Goal: Task Accomplishment & Management: Use online tool/utility

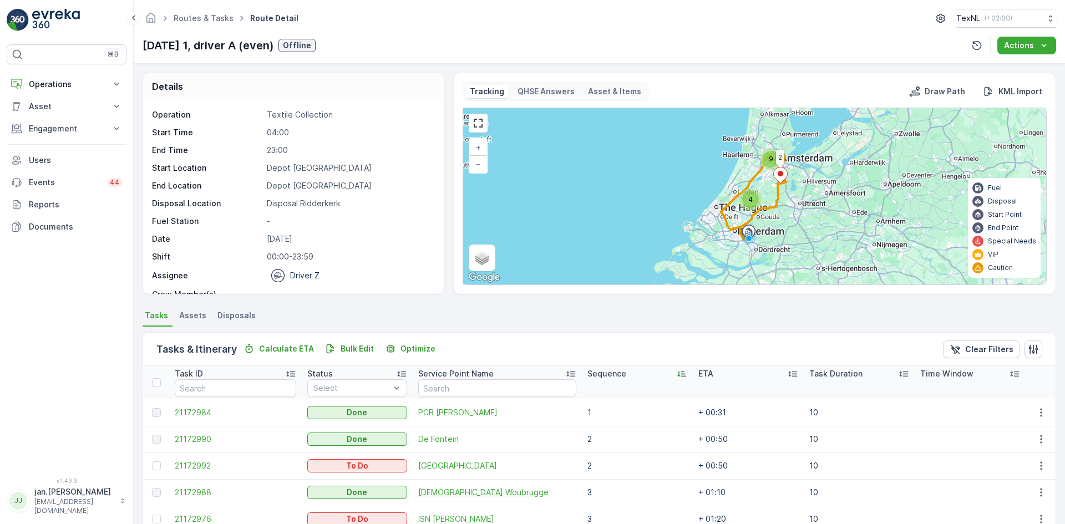
scroll to position [277, 0]
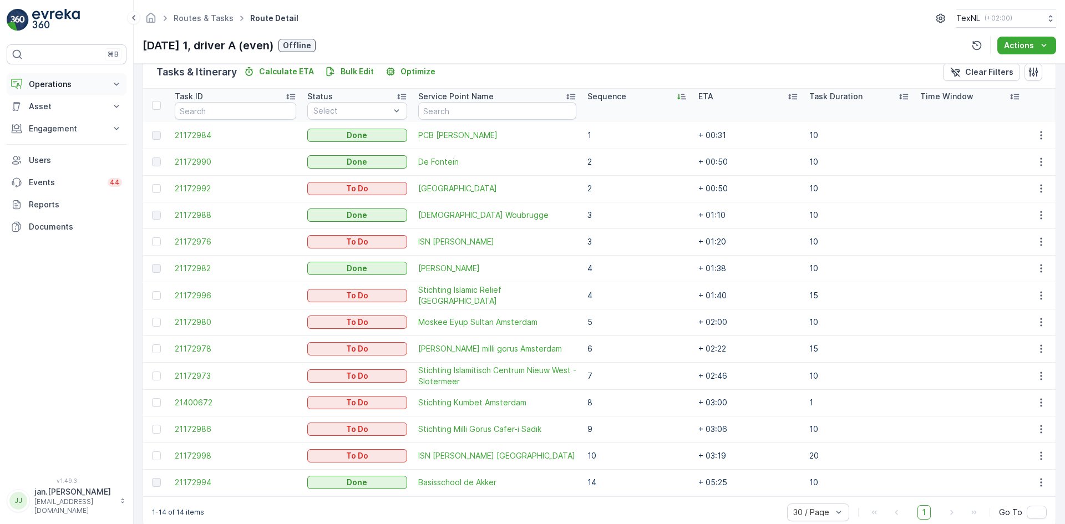
click at [80, 85] on p "Operations" at bounding box center [66, 84] width 75 height 11
click at [49, 120] on p "Planning" at bounding box center [43, 118] width 31 height 11
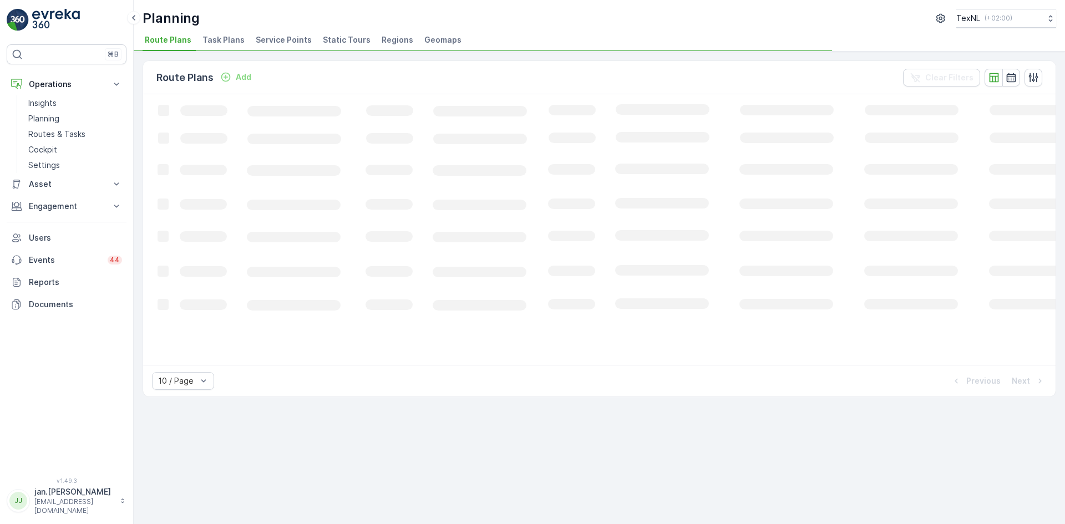
click at [284, 39] on span "Service Points" at bounding box center [284, 39] width 56 height 11
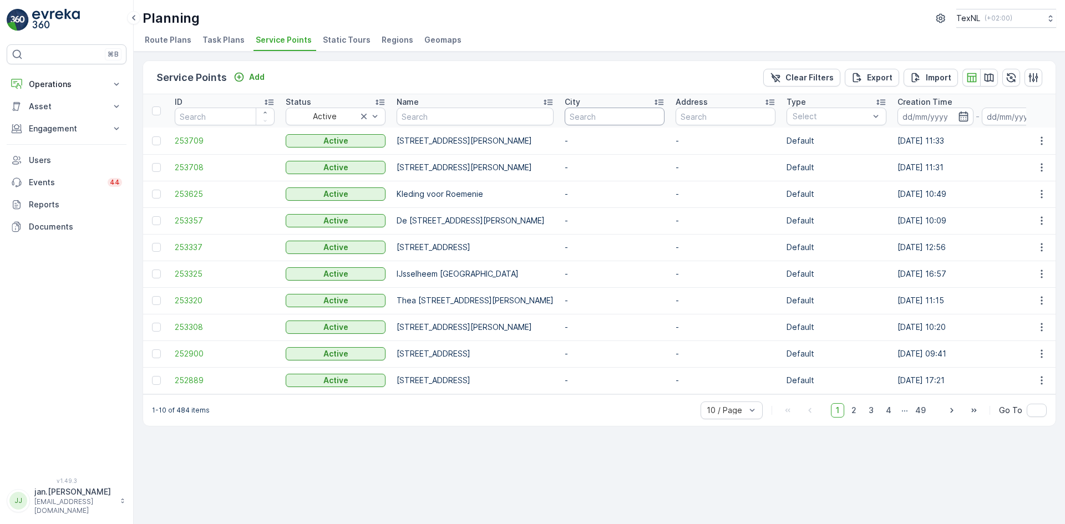
click at [665, 117] on input "text" at bounding box center [615, 117] width 100 height 18
type input "middel"
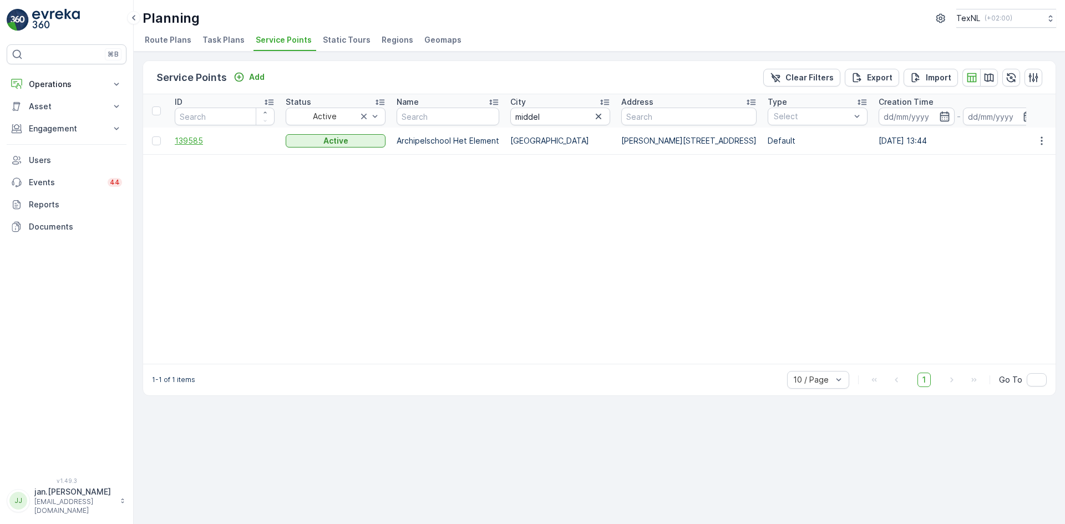
click at [204, 136] on span "139585" at bounding box center [225, 140] width 100 height 11
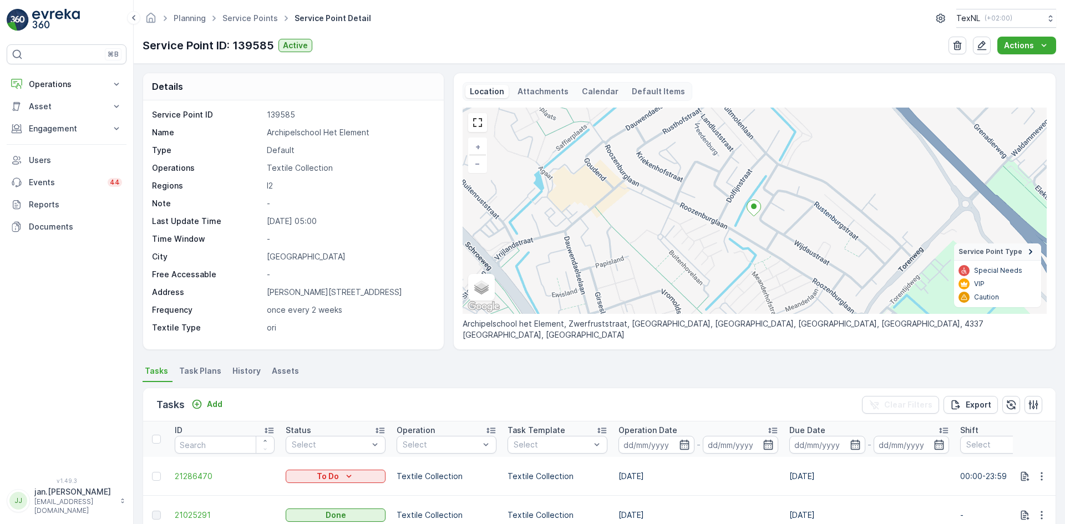
scroll to position [55, 0]
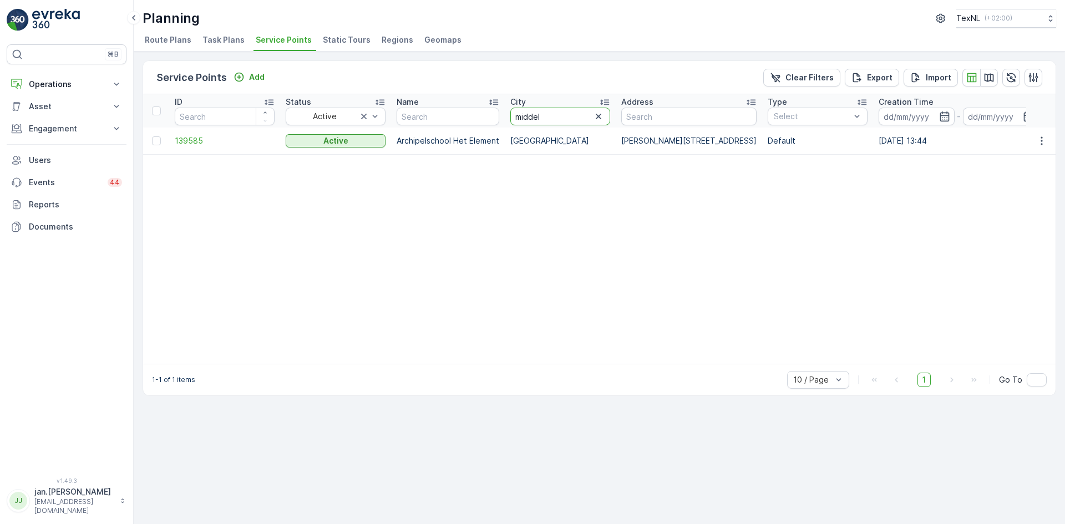
drag, startPoint x: 566, startPoint y: 114, endPoint x: 555, endPoint y: 112, distance: 11.9
click at [601, 116] on icon "button" at bounding box center [598, 116] width 11 height 11
click at [454, 120] on input "text" at bounding box center [448, 117] width 103 height 18
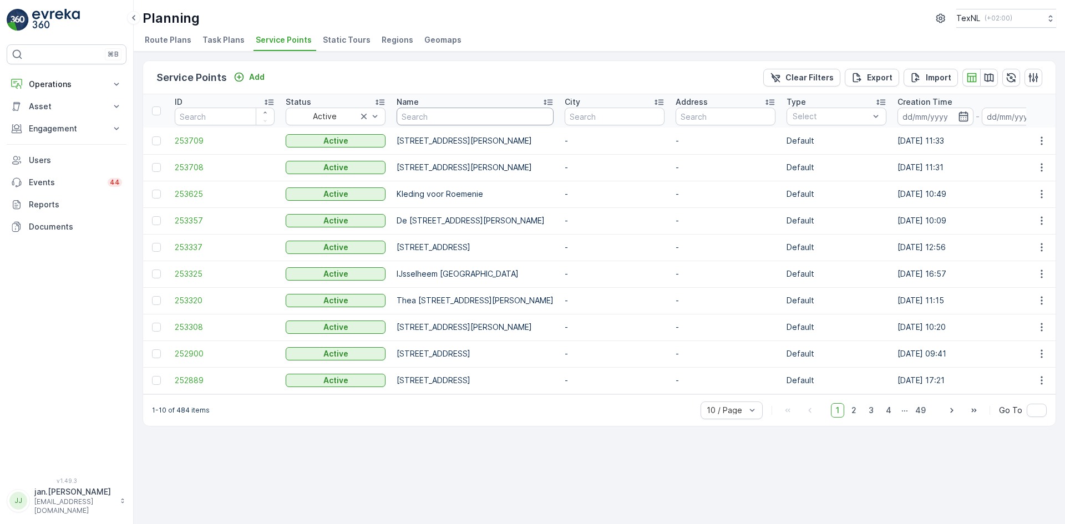
click at [457, 120] on input "text" at bounding box center [475, 117] width 157 height 18
type input "ijsse"
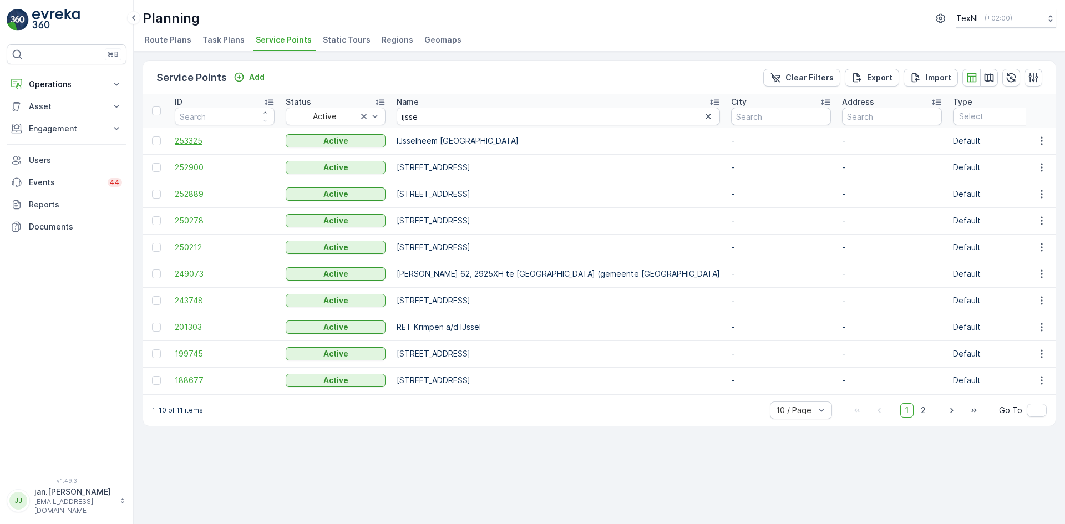
click at [187, 141] on span "253325" at bounding box center [225, 140] width 100 height 11
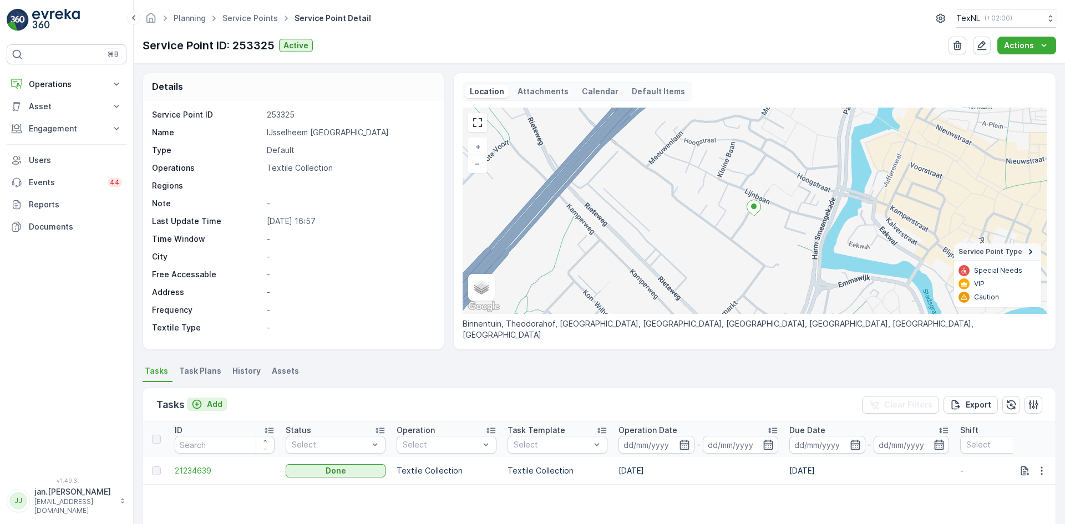
click at [214, 403] on p "Add" at bounding box center [215, 404] width 16 height 11
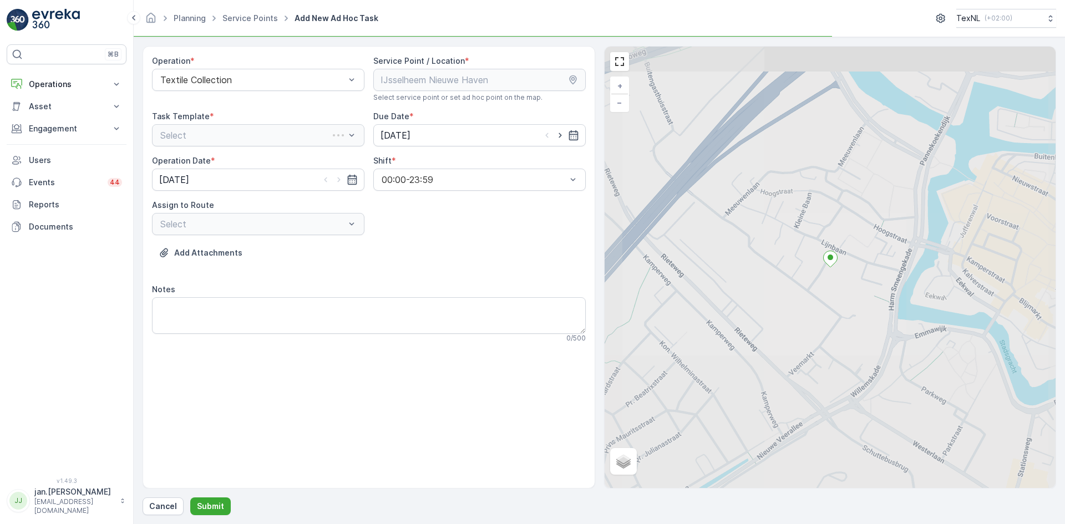
click at [291, 138] on div "Select" at bounding box center [258, 135] width 212 height 22
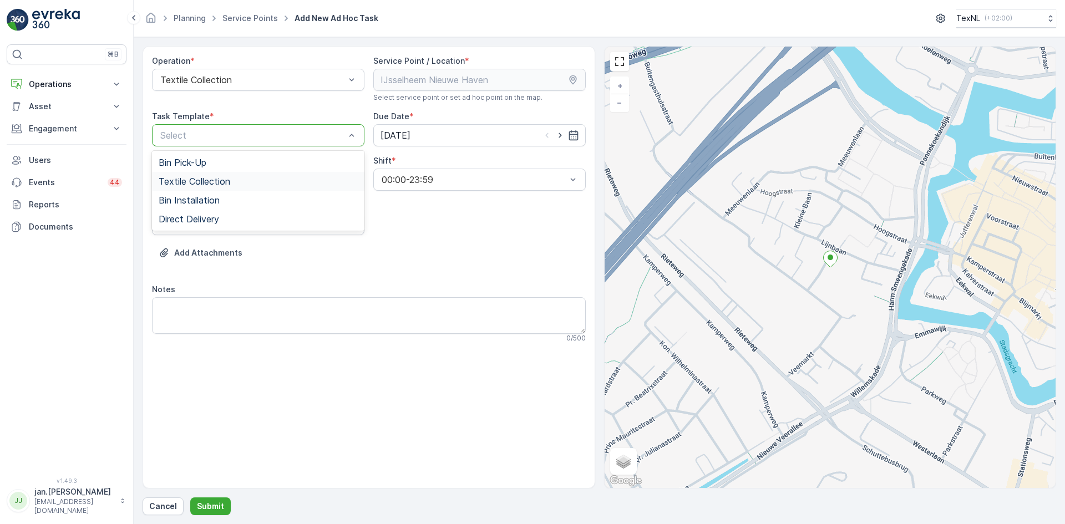
click at [218, 175] on div "Textile Collection" at bounding box center [258, 181] width 212 height 19
click at [379, 137] on input "08.09.2025" at bounding box center [479, 135] width 212 height 22
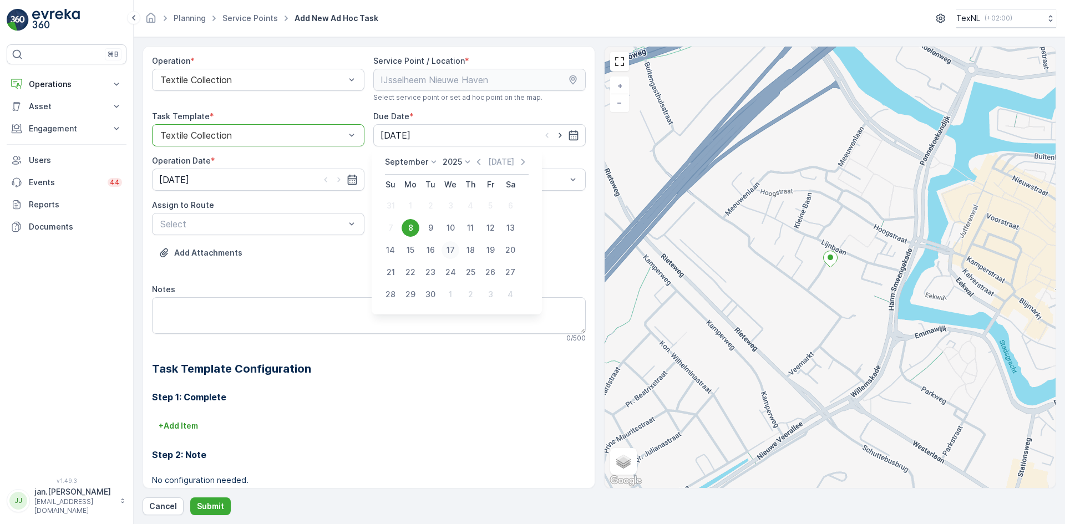
click at [448, 250] on div "17" at bounding box center [451, 250] width 18 height 18
type input "17.09.2025"
click at [241, 176] on input "08.09.2025" at bounding box center [258, 180] width 212 height 22
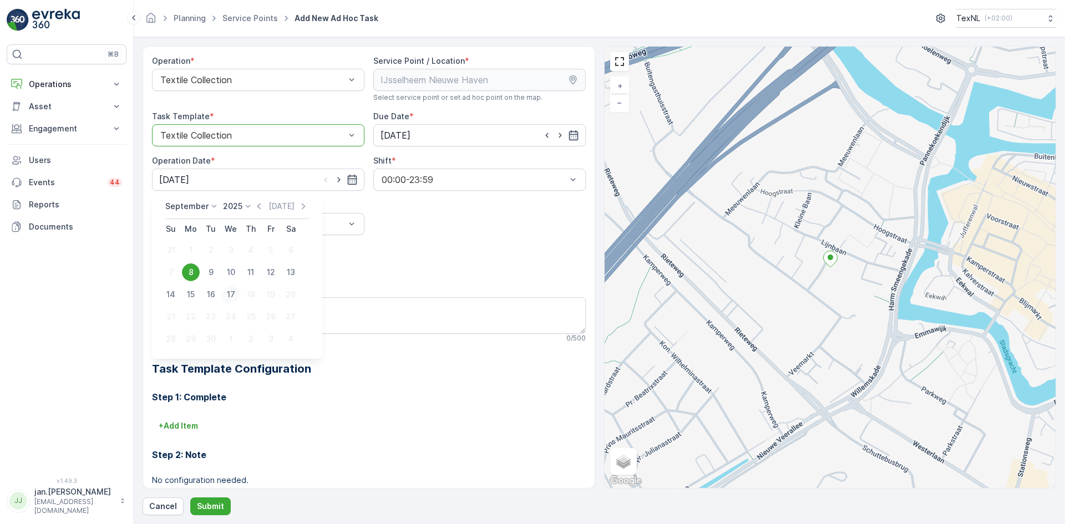
click at [234, 297] on div "17" at bounding box center [231, 295] width 18 height 18
type input "17.09.2025"
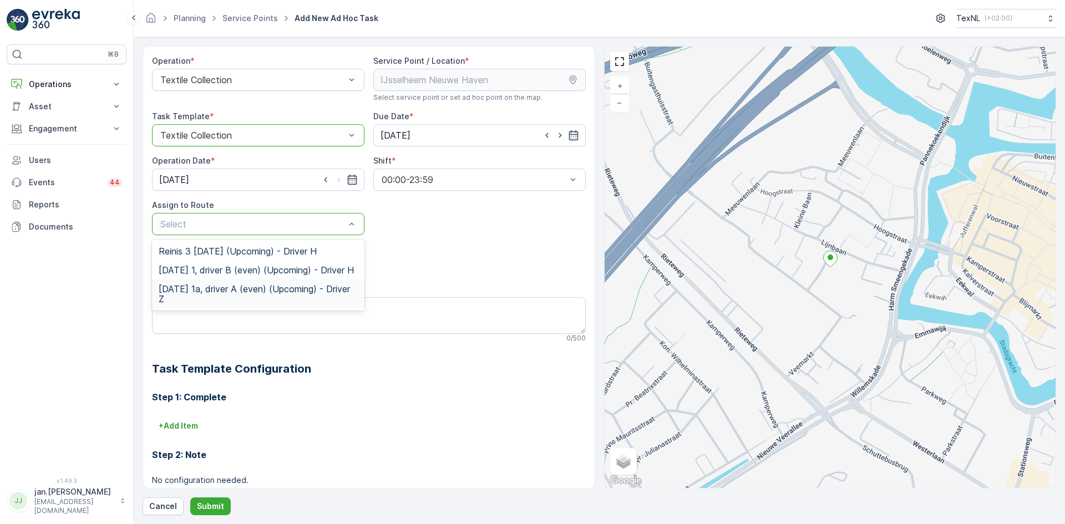
click at [240, 303] on span "Wednesday 1a, driver A (even) (Upcoming) - Driver Z" at bounding box center [258, 294] width 199 height 20
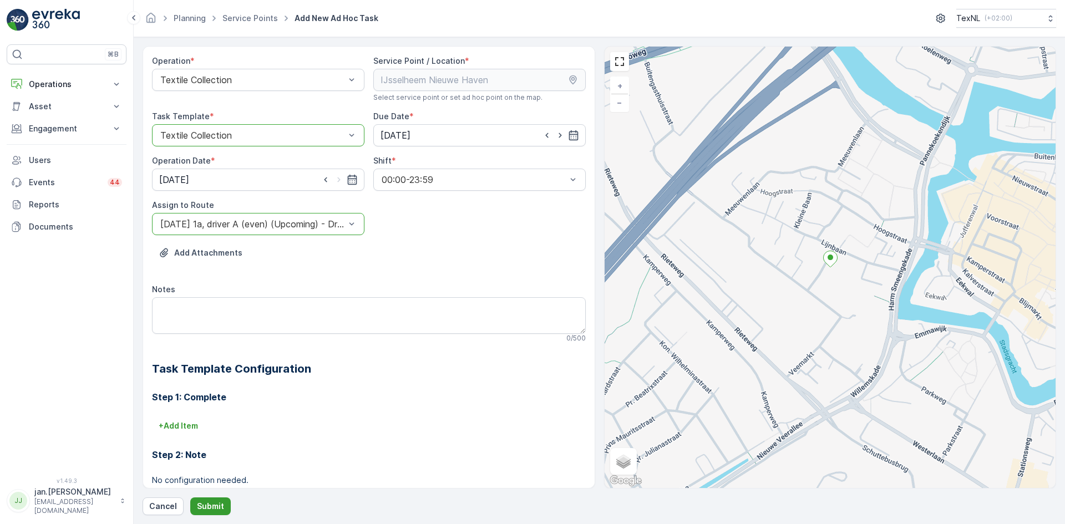
click at [216, 505] on p "Submit" at bounding box center [210, 506] width 27 height 11
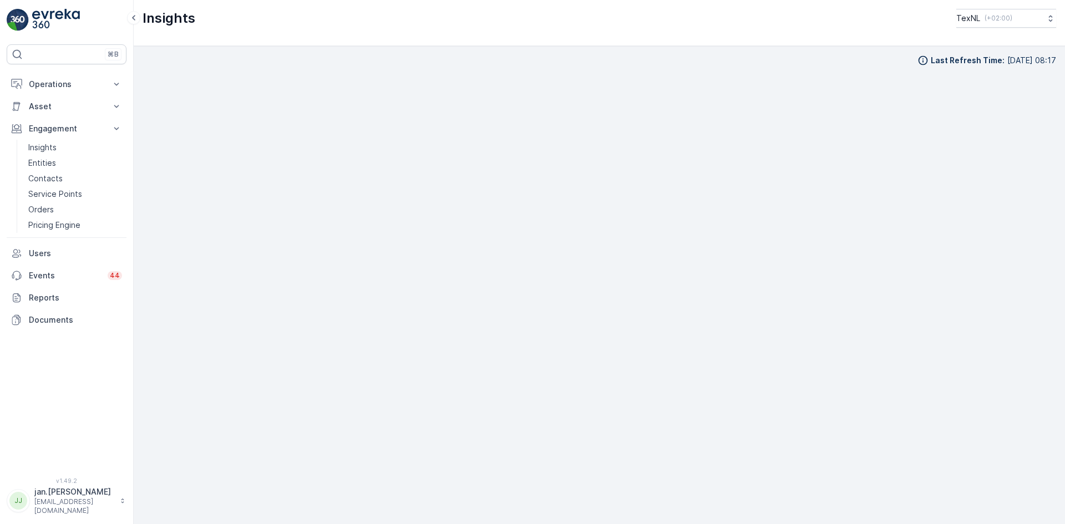
scroll to position [13, 0]
click at [68, 90] on button "Operations" at bounding box center [67, 84] width 120 height 22
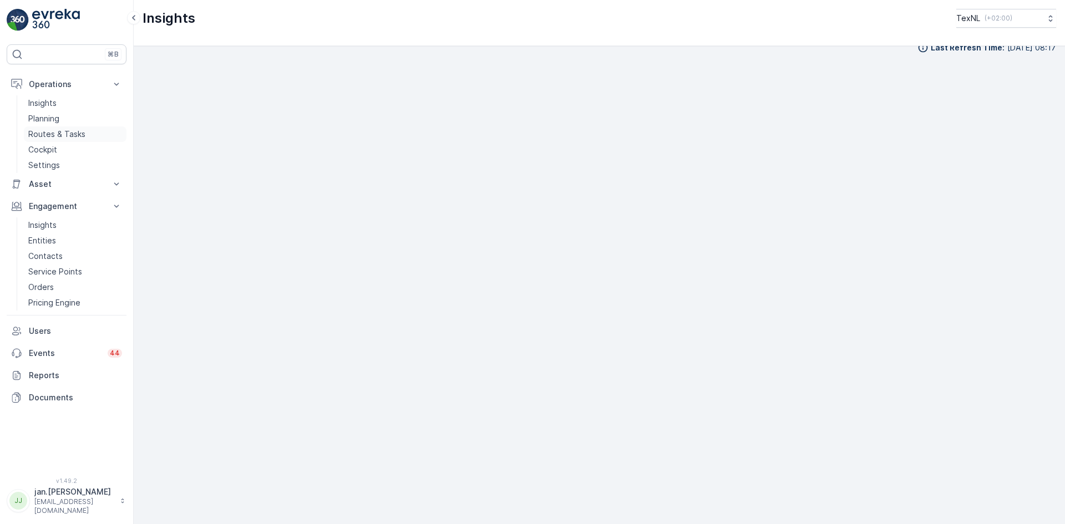
click at [53, 133] on p "Routes & Tasks" at bounding box center [56, 134] width 57 height 11
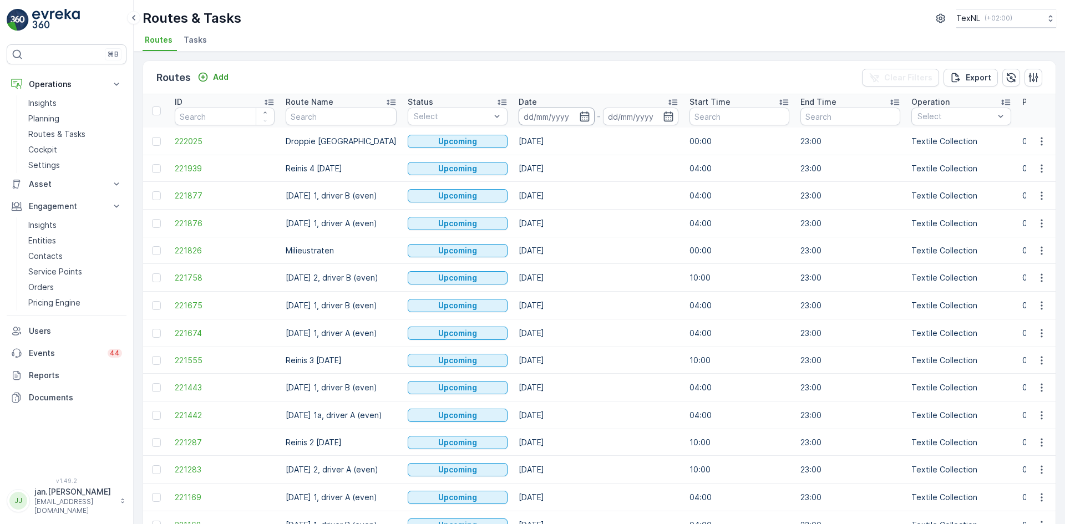
click at [523, 115] on input at bounding box center [557, 117] width 76 height 18
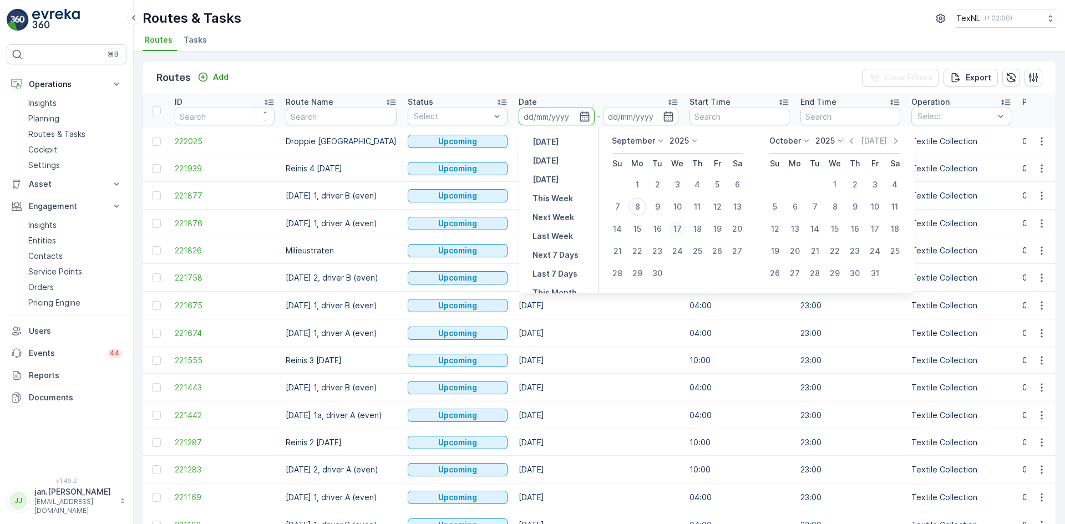
click at [677, 231] on div "17" at bounding box center [677, 229] width 18 height 18
type input "17.09.2025"
click at [677, 231] on div "17" at bounding box center [677, 229] width 18 height 18
type input "17.09.2025"
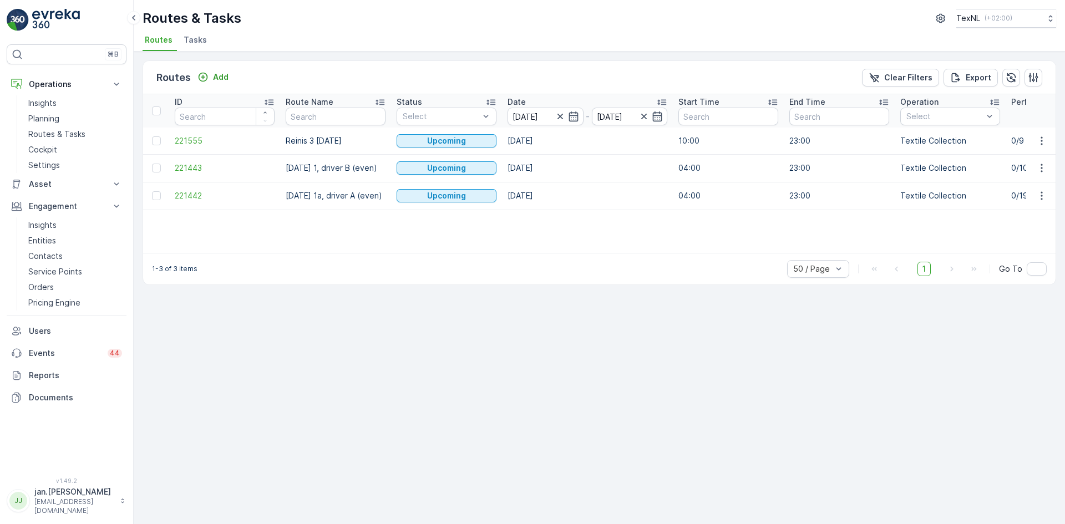
click at [189, 188] on td "221442" at bounding box center [224, 196] width 111 height 28
click at [195, 199] on span "221442" at bounding box center [225, 195] width 100 height 11
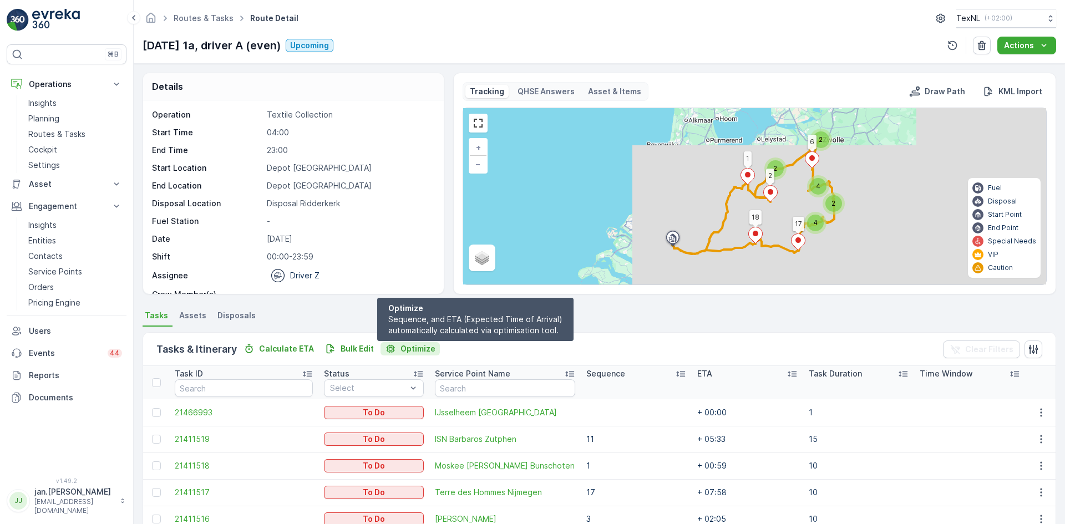
click at [412, 348] on p "Optimize" at bounding box center [417, 348] width 35 height 11
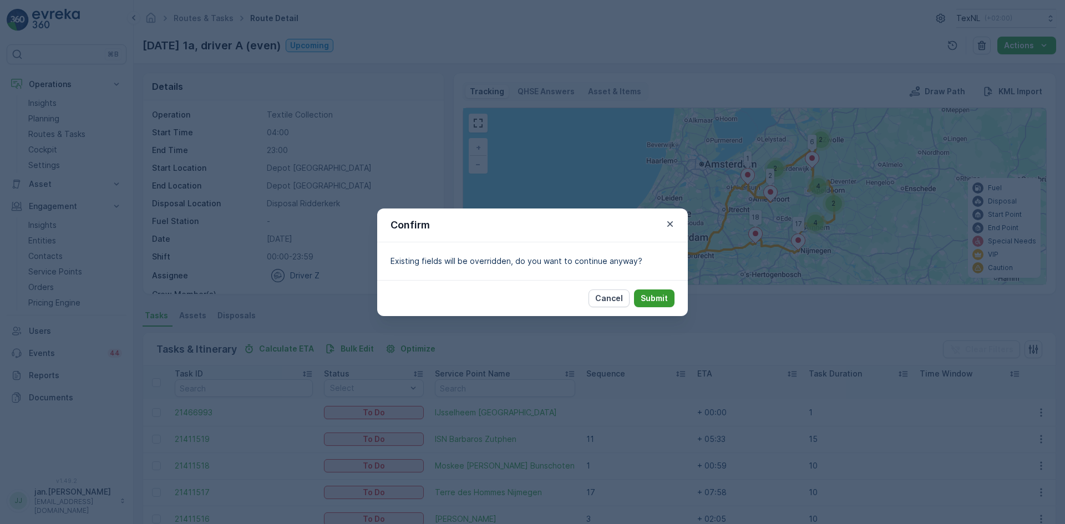
click at [652, 295] on p "Submit" at bounding box center [654, 298] width 27 height 11
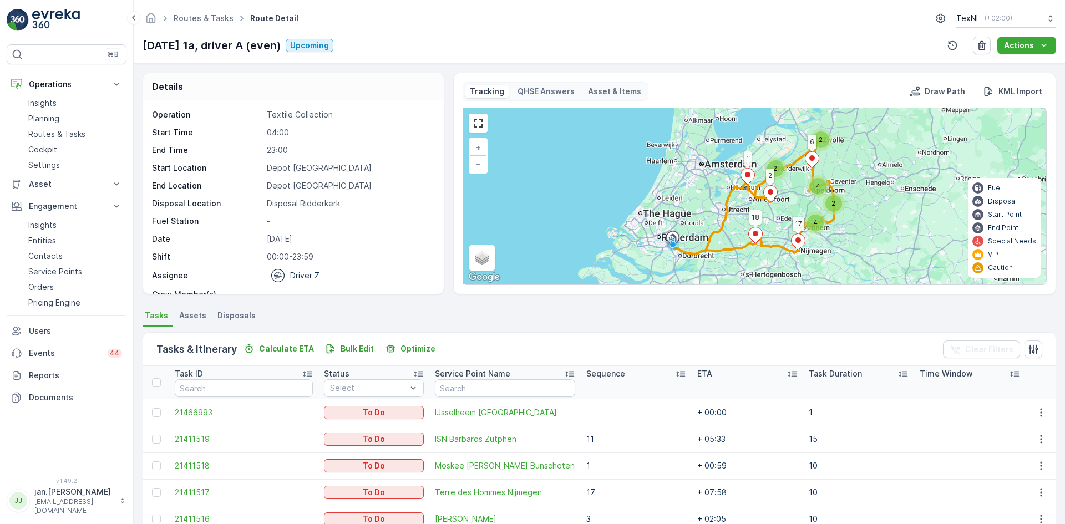
drag, startPoint x: 65, startPoint y: 131, endPoint x: 130, endPoint y: 136, distance: 65.6
click at [65, 131] on p "Routes & Tasks" at bounding box center [56, 134] width 57 height 11
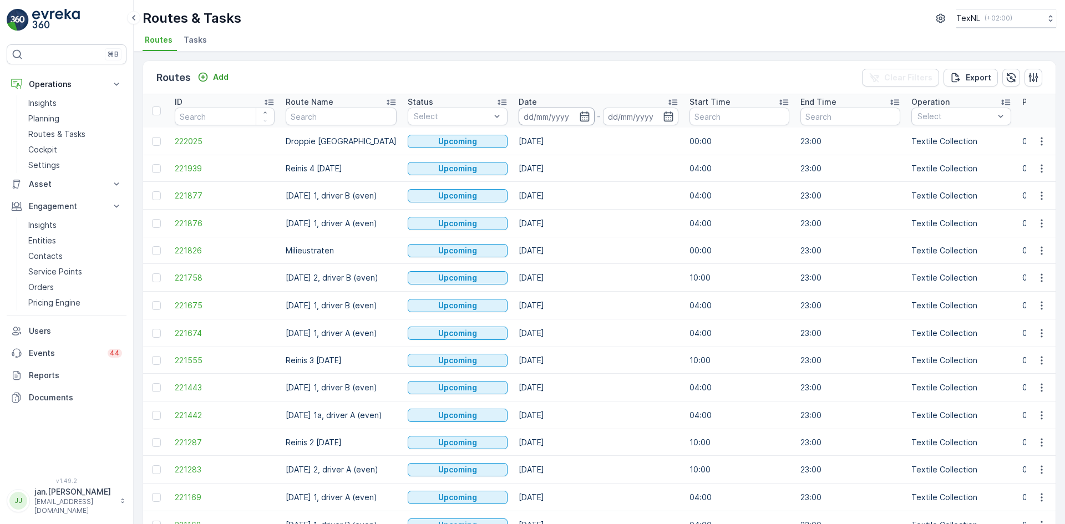
click at [535, 110] on input at bounding box center [557, 117] width 76 height 18
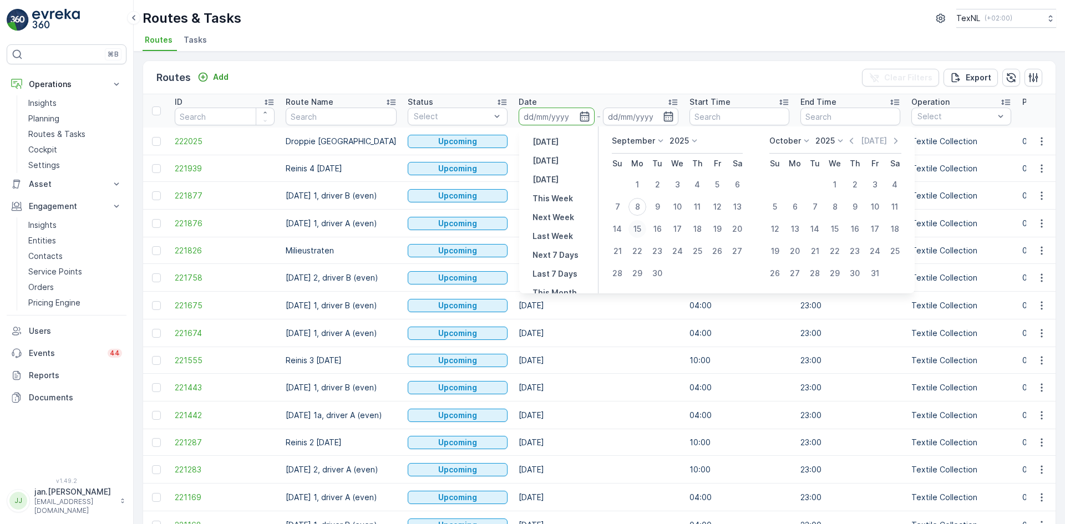
click at [639, 231] on div "15" at bounding box center [637, 229] width 18 height 18
type input "15.09.2025"
click at [638, 231] on div "15" at bounding box center [637, 229] width 18 height 18
type input "15.09.2025"
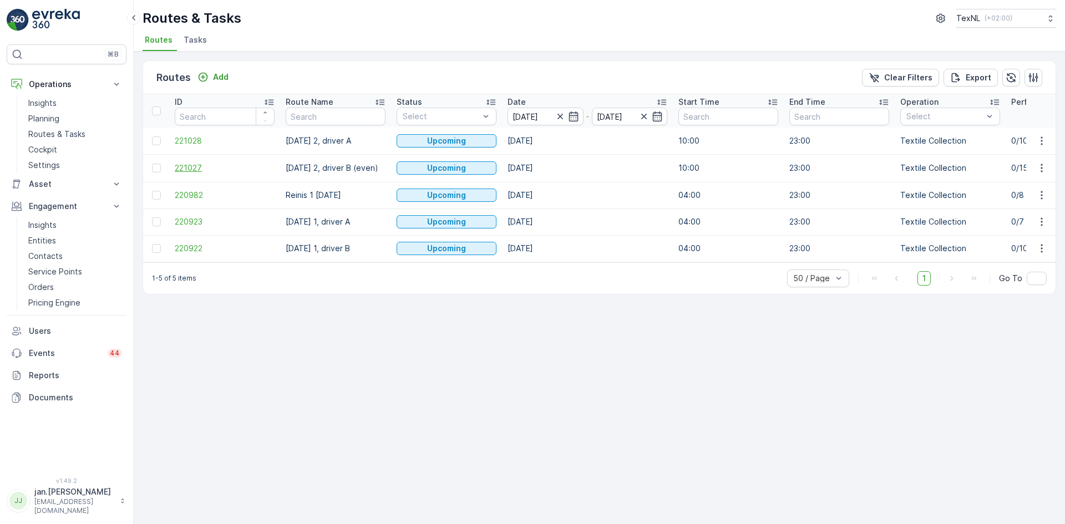
click at [195, 164] on span "221027" at bounding box center [225, 168] width 100 height 11
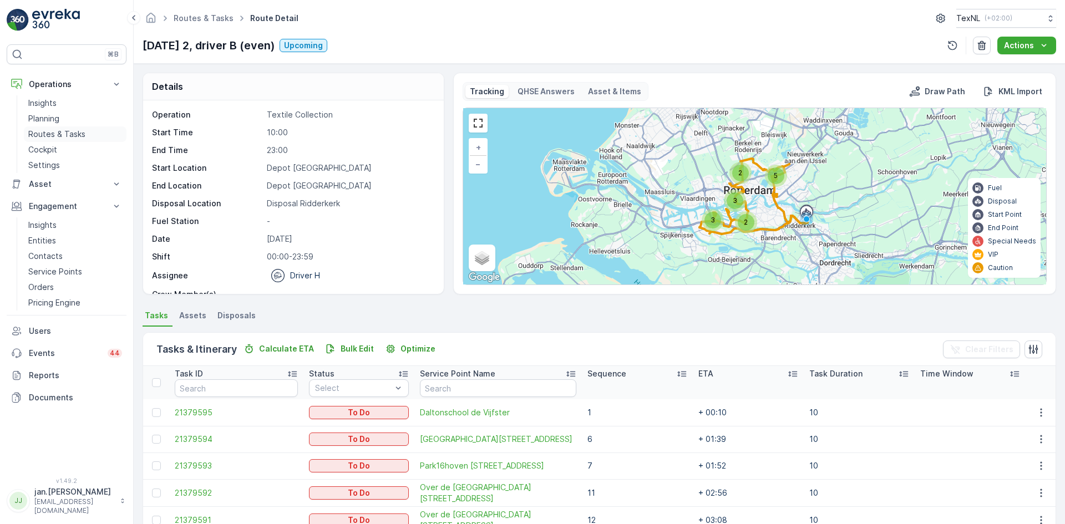
click at [63, 133] on p "Routes & Tasks" at bounding box center [56, 134] width 57 height 11
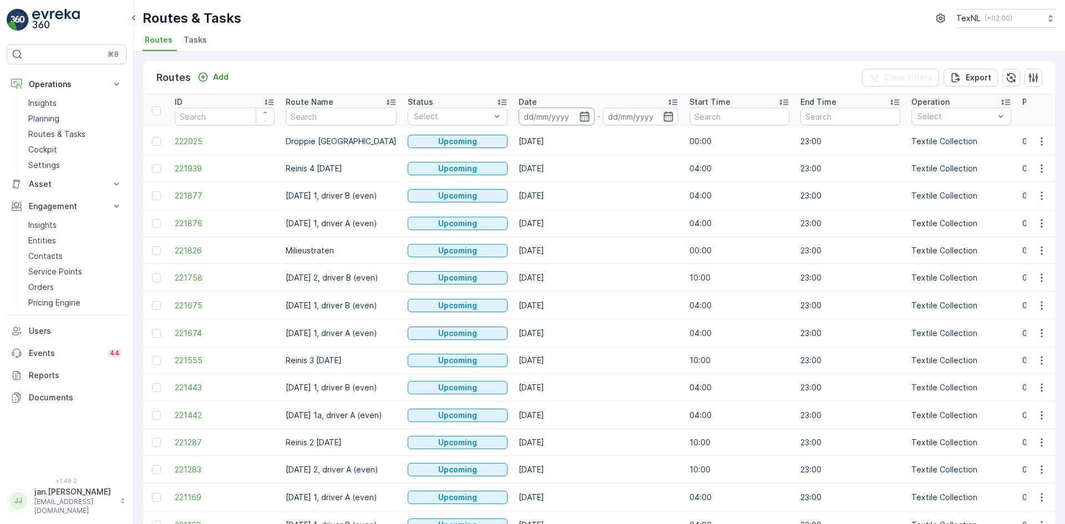
click at [553, 113] on input at bounding box center [557, 117] width 76 height 18
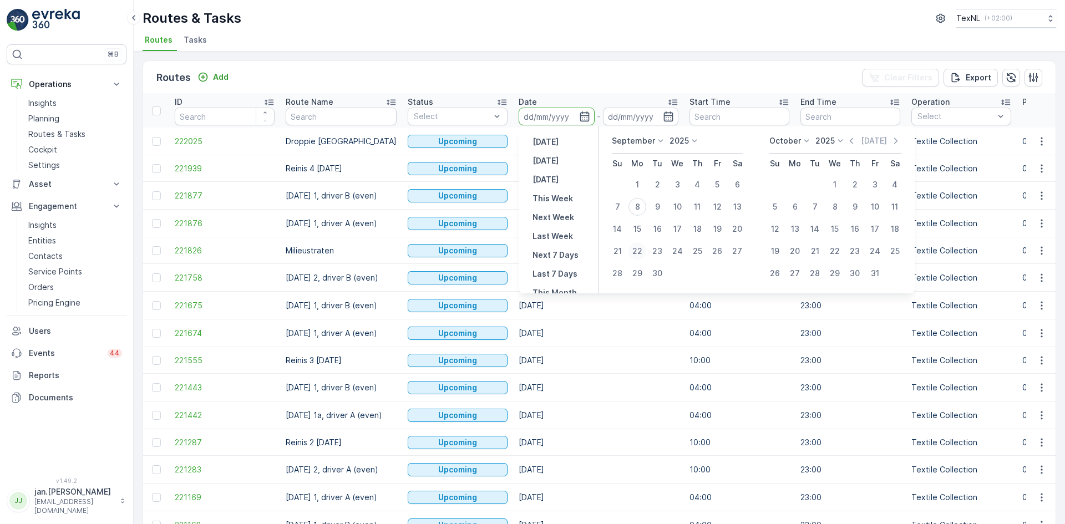
click at [638, 247] on div "22" at bounding box center [637, 251] width 18 height 18
type input "22.09.2025"
click at [638, 247] on div "22" at bounding box center [637, 251] width 18 height 18
type input "22.09.2025"
